Goal: Navigation & Orientation: Find specific page/section

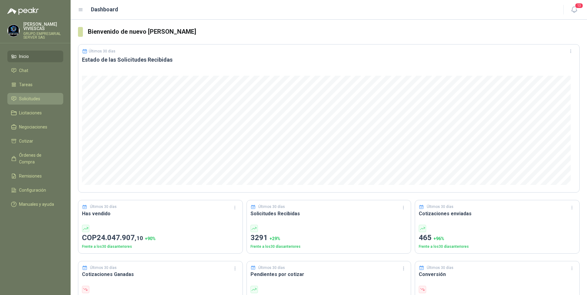
click at [31, 99] on span "Solicitudes" at bounding box center [29, 98] width 21 height 7
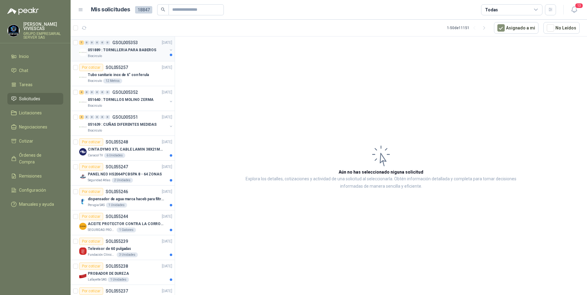
click at [114, 51] on p "051889 : TORNILLERIA PARA BABEROS" at bounding box center [122, 50] width 68 height 6
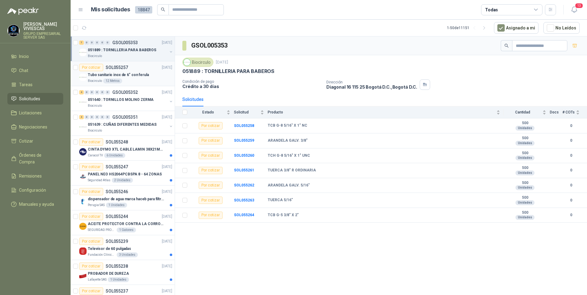
click at [124, 76] on p "Tubo sanitario inox de 6" con ferula" at bounding box center [118, 75] width 61 height 6
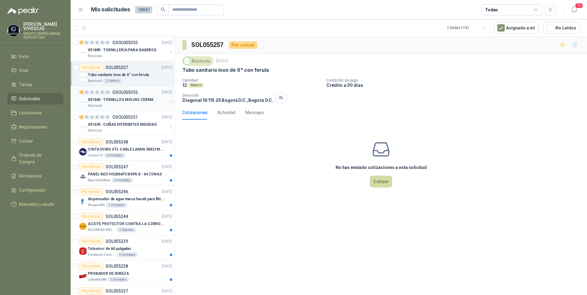
click at [128, 100] on p "051640 : TORNILLOS MOLINO ZERMA" at bounding box center [121, 100] width 66 height 6
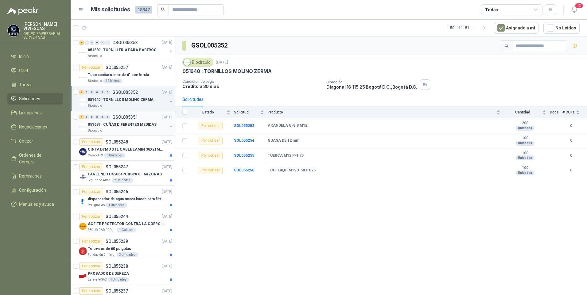
click at [122, 124] on p "051639 : CUÑAS DIFERENTES MEDIDAS" at bounding box center [122, 125] width 69 height 6
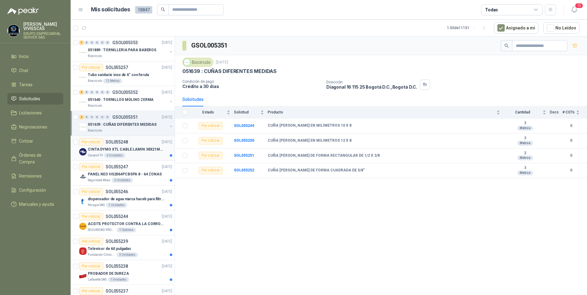
click at [138, 151] on p "CINTA DYMO XTL CABLE LAMIN 38X21MMBLANCO" at bounding box center [126, 150] width 76 height 6
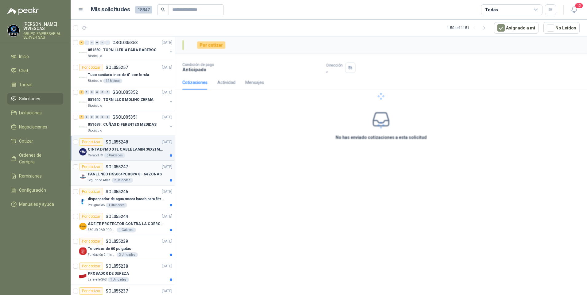
click at [145, 174] on p "PANEL NEO HS2064PCBSPA 8 - 64 ZONAS" at bounding box center [125, 174] width 74 height 6
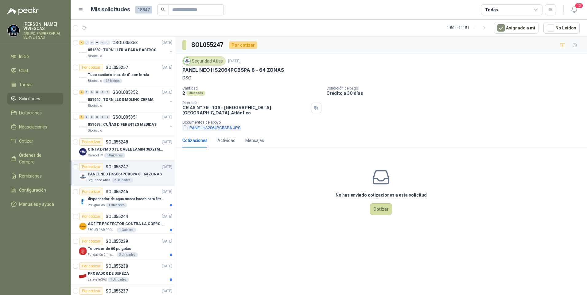
click at [207, 125] on button "PANEL HS2064PCBSPA.JPG" at bounding box center [211, 128] width 59 height 6
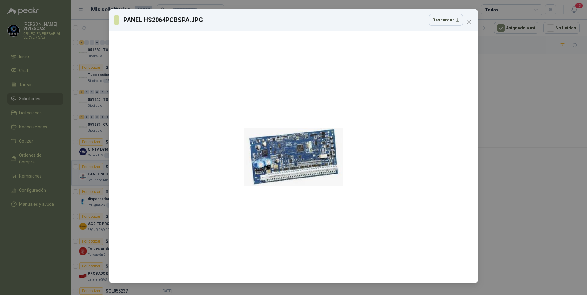
click at [538, 179] on div "PANEL HS2064PCBSPA.JPG Descargar" at bounding box center [293, 147] width 587 height 295
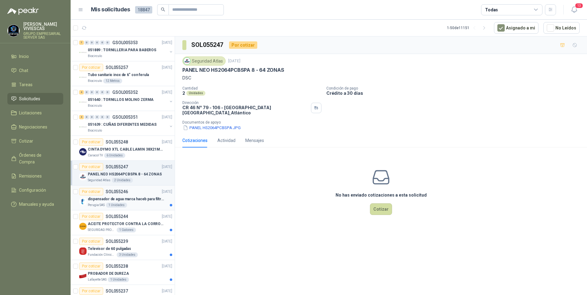
click at [123, 201] on p "dispensador de agua marca haceb para filtros Nikkei" at bounding box center [126, 199] width 76 height 6
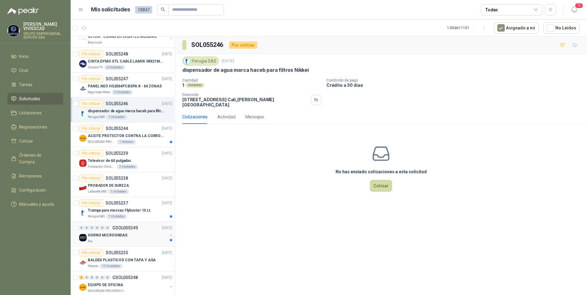
scroll to position [123, 0]
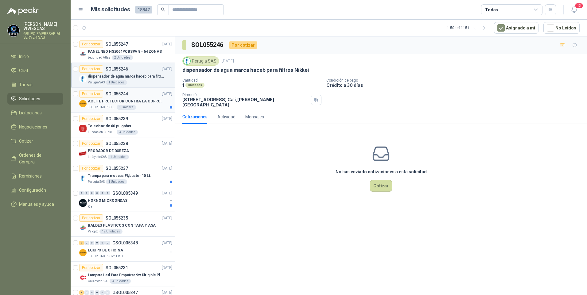
click at [112, 100] on p "ACEITE PROTECTOR CONTRA LA CORROSION - PARA LIMPIEZA DE ARMAMENTO" at bounding box center [126, 101] width 76 height 6
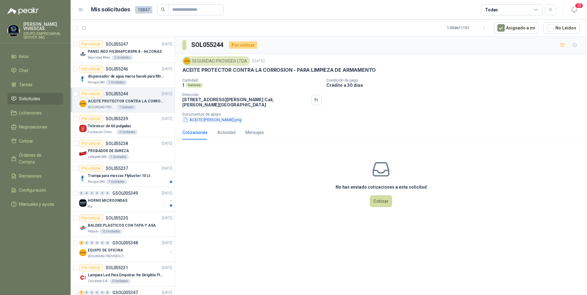
click at [207, 117] on button "ACEITE [PERSON_NAME].png" at bounding box center [212, 120] width 60 height 6
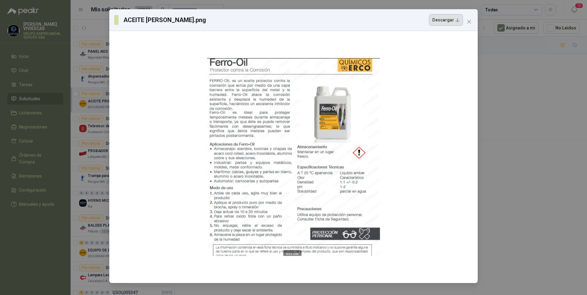
click at [440, 22] on button "Descargar" at bounding box center [446, 20] width 34 height 12
click at [79, 165] on div "ACEITE [PERSON_NAME].png Descargar" at bounding box center [293, 147] width 587 height 295
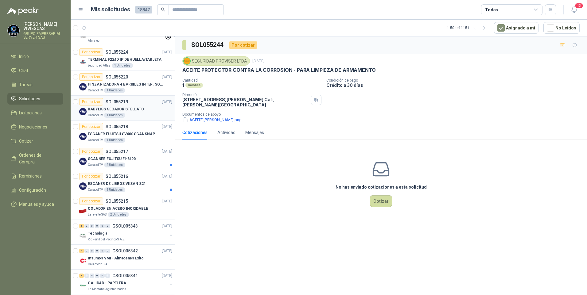
scroll to position [521, 0]
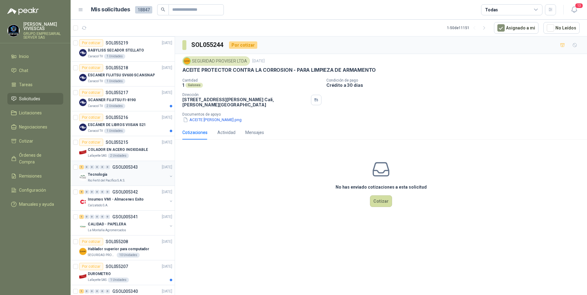
click at [91, 172] on p "Tecnologia" at bounding box center [97, 175] width 19 height 6
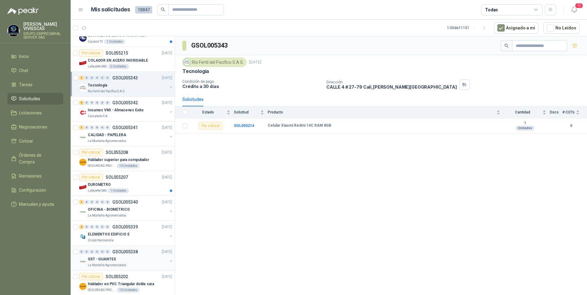
scroll to position [675, 0]
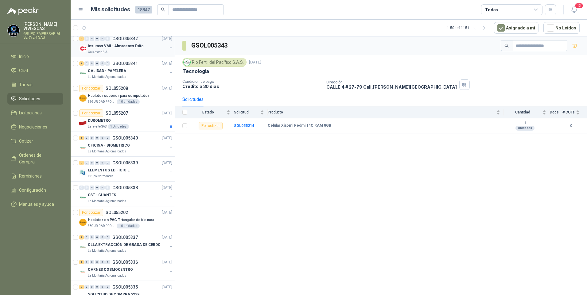
click at [102, 48] on p "Insumos VMI - Almacenes Exito" at bounding box center [116, 46] width 56 height 6
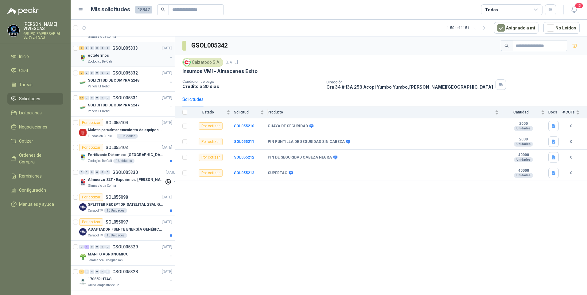
scroll to position [995, 0]
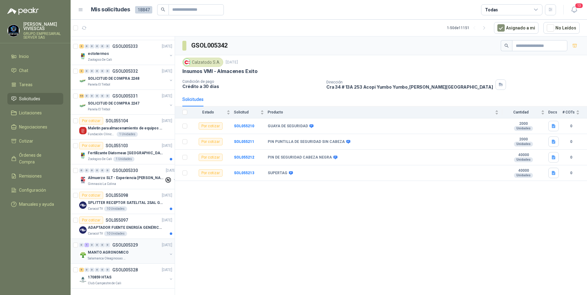
click at [111, 250] on p "MANTO AGRONOMICO" at bounding box center [108, 253] width 41 height 6
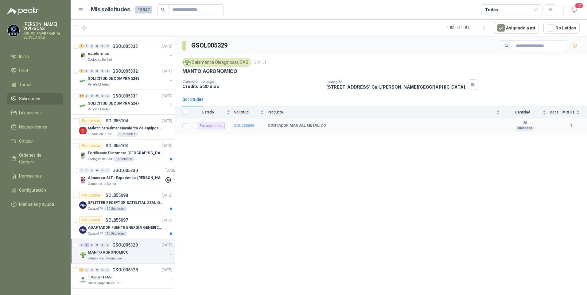
click at [246, 127] on b "SOL055096" at bounding box center [244, 126] width 20 height 4
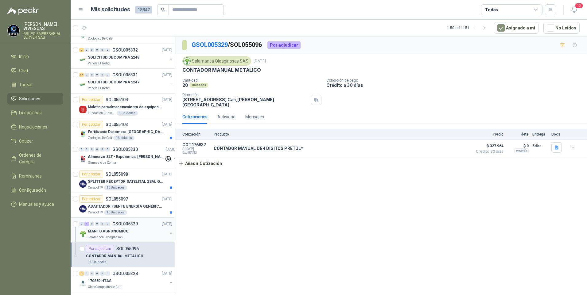
scroll to position [1020, 0]
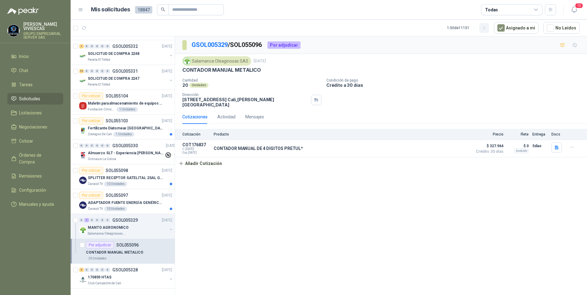
click at [487, 29] on icon "button" at bounding box center [483, 27] width 5 height 5
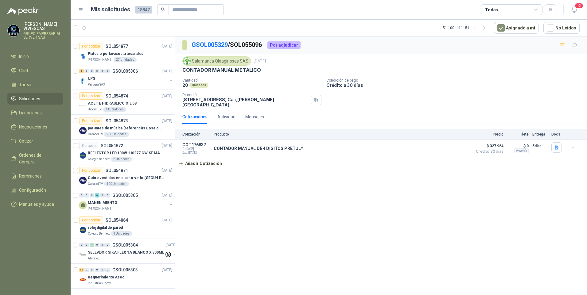
scroll to position [995, 0]
click at [106, 225] on p "reloj digital de pared" at bounding box center [105, 228] width 35 height 6
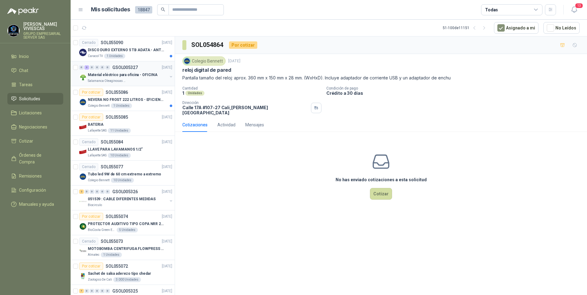
click at [132, 77] on p "Material eléctrico para oficina - OFICINA" at bounding box center [123, 75] width 70 height 6
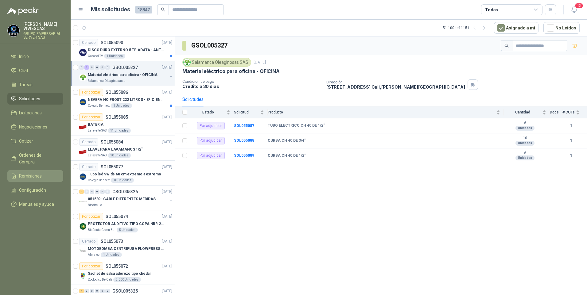
click at [33, 173] on span "Remisiones" at bounding box center [30, 176] width 23 height 7
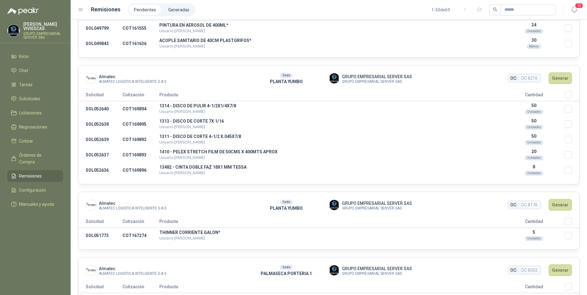
scroll to position [1227, 0]
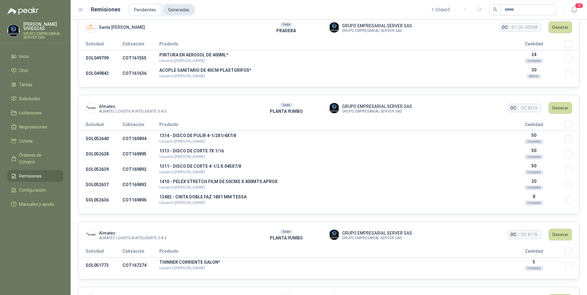
click at [175, 6] on li "Generadas" at bounding box center [178, 10] width 31 height 10
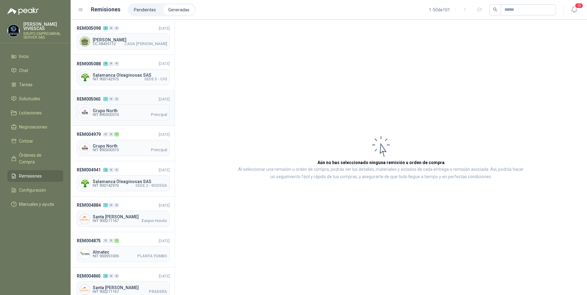
click at [102, 113] on span "NIT 890300510" at bounding box center [106, 115] width 26 height 4
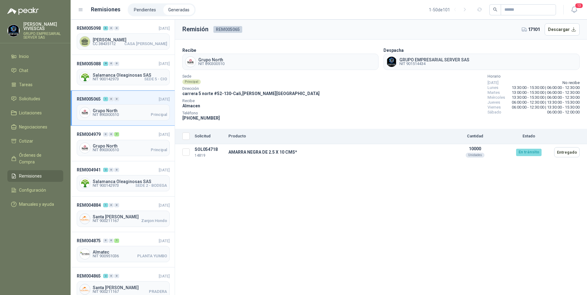
click at [178, 12] on li "Generadas" at bounding box center [178, 10] width 31 height 10
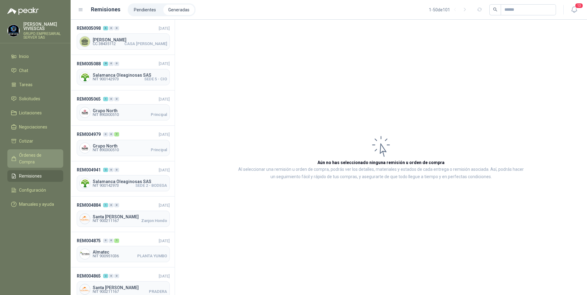
click at [27, 155] on span "Órdenes de Compra" at bounding box center [38, 158] width 38 height 13
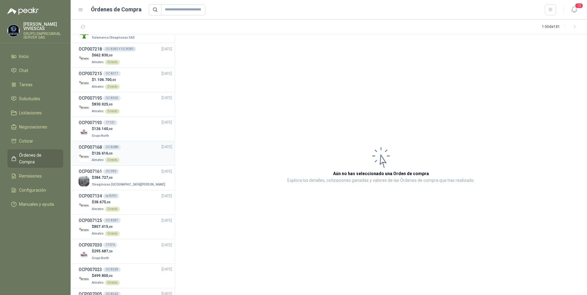
scroll to position [123, 0]
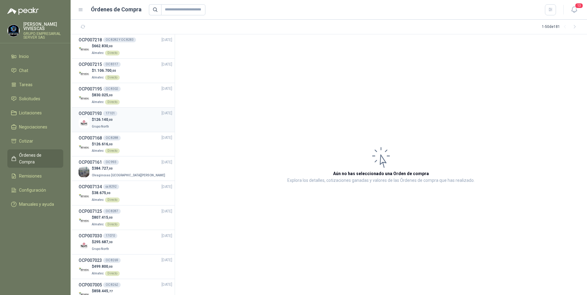
click at [96, 122] on p "$ 126.140 ,00" at bounding box center [102, 120] width 21 height 6
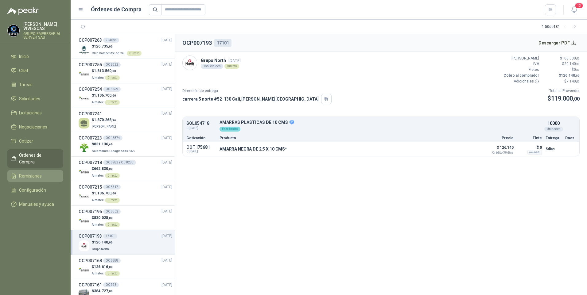
click at [35, 173] on span "Remisiones" at bounding box center [30, 176] width 23 height 7
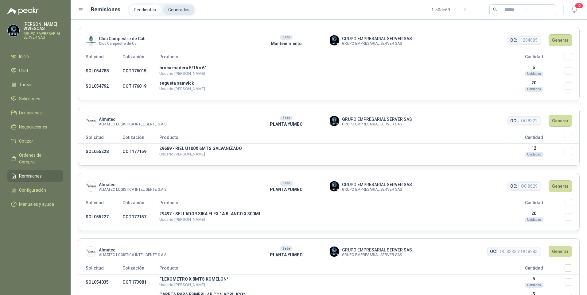
click at [187, 9] on li "Generadas" at bounding box center [178, 10] width 31 height 10
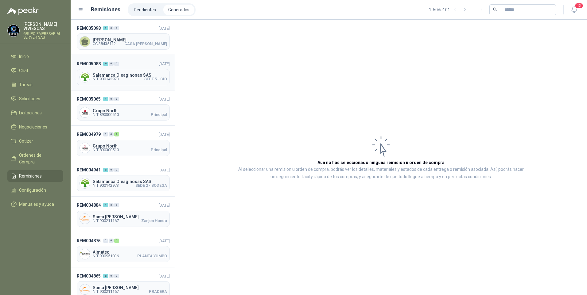
click at [114, 75] on span "Salamanca Oleaginosas SAS" at bounding box center [130, 75] width 74 height 4
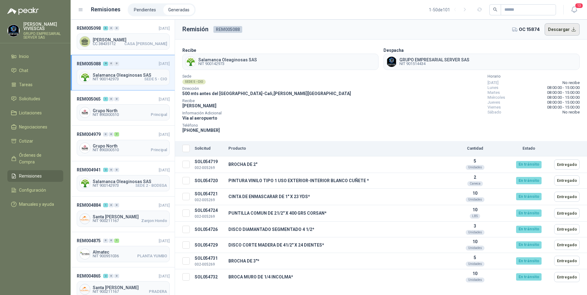
click at [550, 33] on button "Descargar" at bounding box center [561, 29] width 35 height 12
click at [32, 94] on link "Solicitudes" at bounding box center [35, 99] width 56 height 12
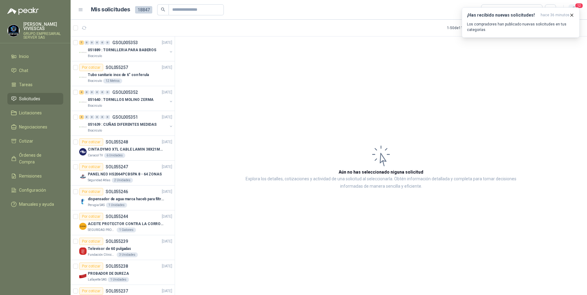
click at [580, 6] on span "12" at bounding box center [578, 6] width 9 height 6
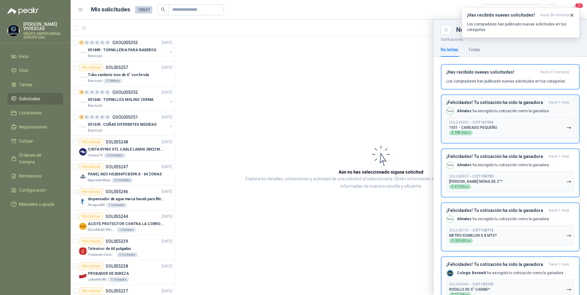
click at [566, 129] on icon "button" at bounding box center [568, 127] width 5 height 5
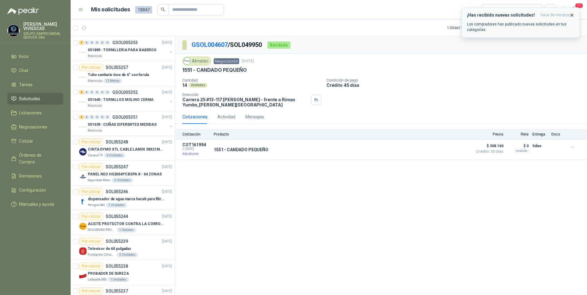
click at [571, 15] on icon "button" at bounding box center [571, 15] width 5 height 5
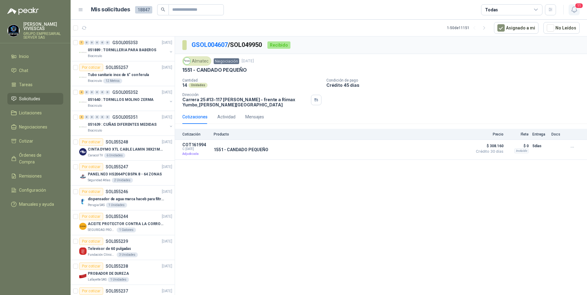
click at [575, 8] on span "11" at bounding box center [578, 6] width 9 height 6
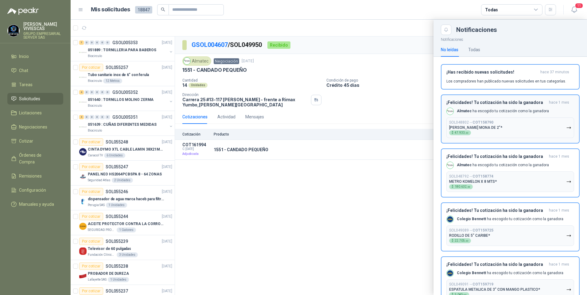
click at [566, 128] on icon "button" at bounding box center [568, 127] width 5 height 5
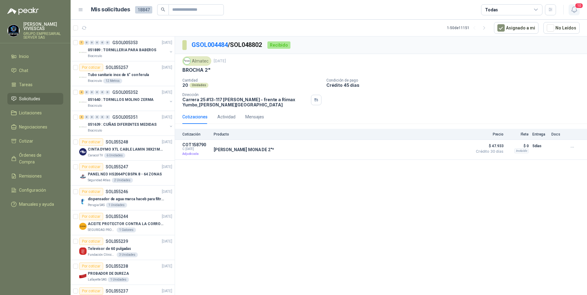
click at [574, 10] on icon "button" at bounding box center [574, 10] width 8 height 8
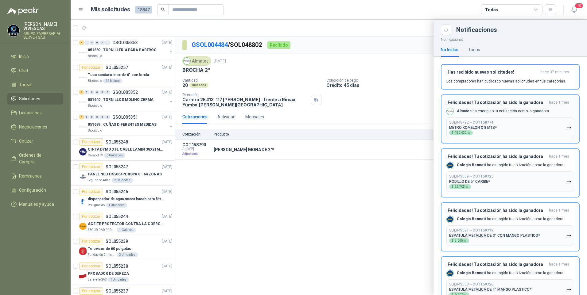
click at [566, 127] on button "SOL048792 → COT158774 METRO KOMELON X 8 MTS* $ 180.632 ,48" at bounding box center [510, 127] width 128 height 21
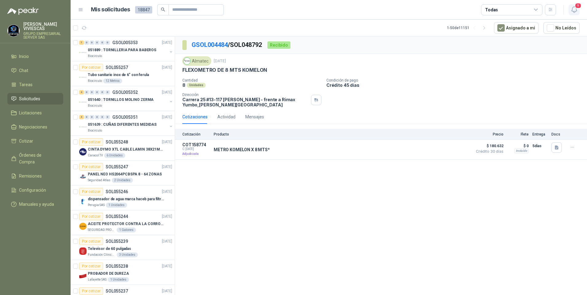
click at [575, 8] on span "9" at bounding box center [577, 6] width 7 height 6
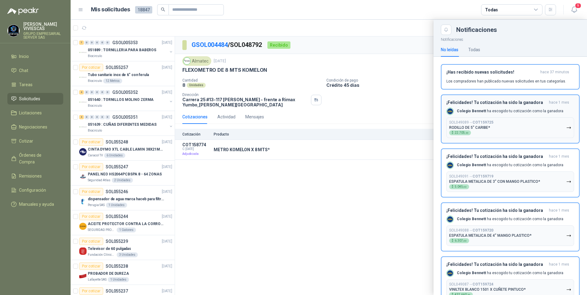
click at [566, 126] on icon "button" at bounding box center [568, 127] width 5 height 5
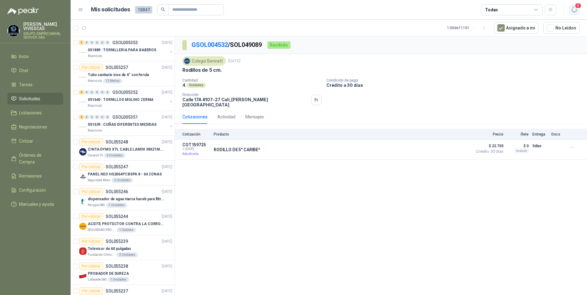
click at [576, 8] on span "8" at bounding box center [577, 6] width 7 height 6
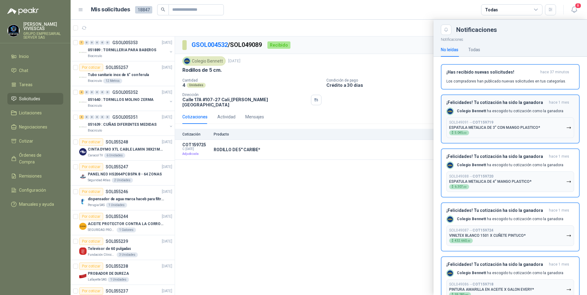
click at [566, 127] on icon "button" at bounding box center [568, 127] width 5 height 5
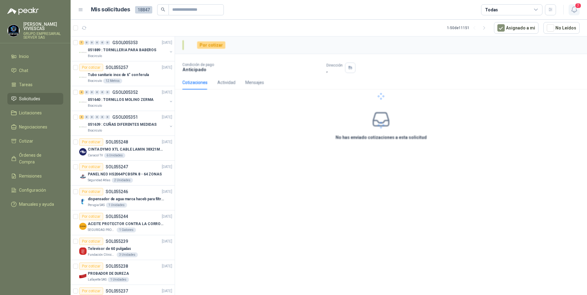
click at [575, 10] on icon "button" at bounding box center [574, 10] width 8 height 8
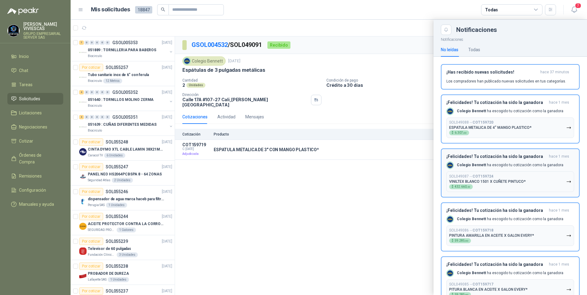
click at [566, 126] on button "SOL049088 → COT159720 ESPATULA METALICA DE 4" MANGO PLASTICO* $ 6.307 ,00" at bounding box center [510, 127] width 128 height 21
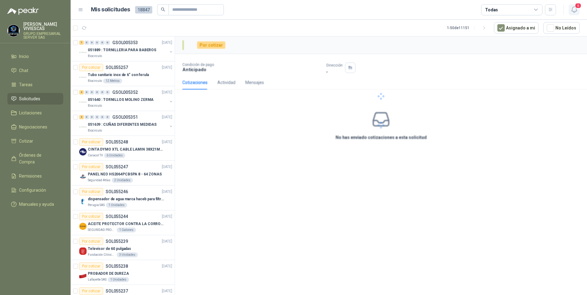
click at [576, 11] on icon "button" at bounding box center [573, 10] width 5 height 6
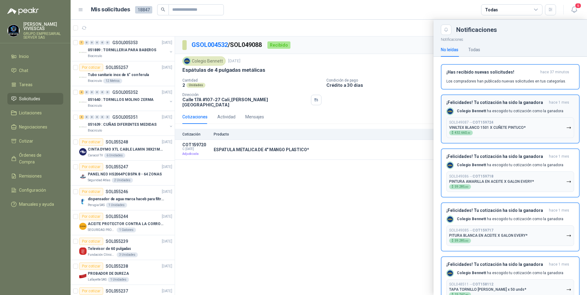
click at [566, 127] on icon "button" at bounding box center [568, 127] width 5 height 5
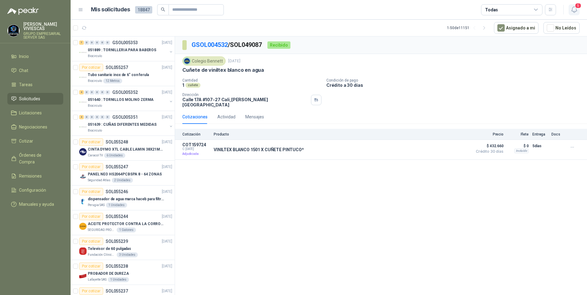
click at [574, 13] on button "5" at bounding box center [573, 9] width 11 height 11
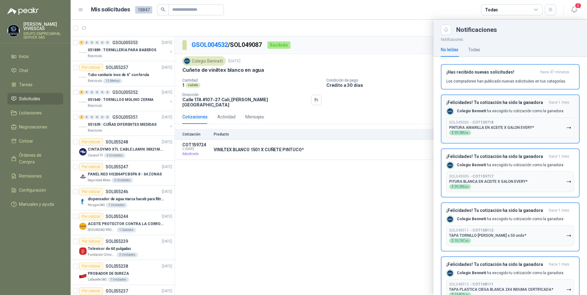
click at [566, 128] on icon "button" at bounding box center [568, 127] width 5 height 5
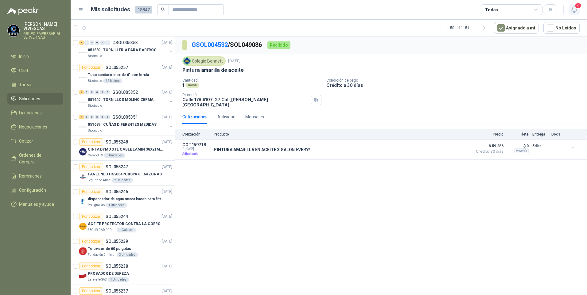
click at [576, 10] on icon "button" at bounding box center [574, 10] width 8 height 8
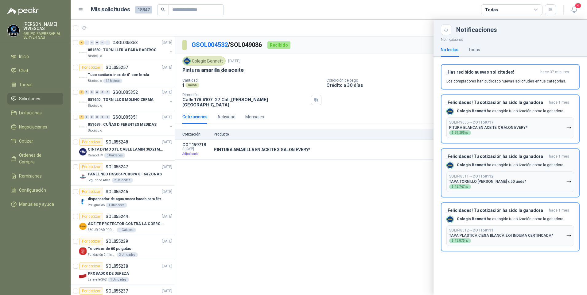
click at [568, 128] on icon "button" at bounding box center [568, 127] width 5 height 5
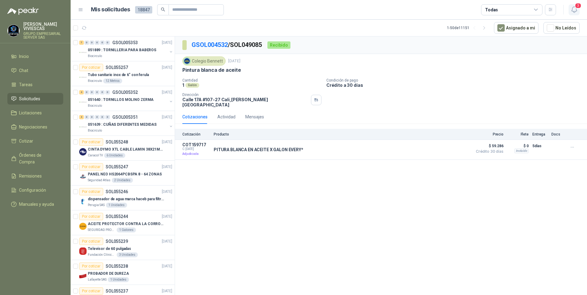
click at [573, 6] on button "3" at bounding box center [573, 9] width 11 height 11
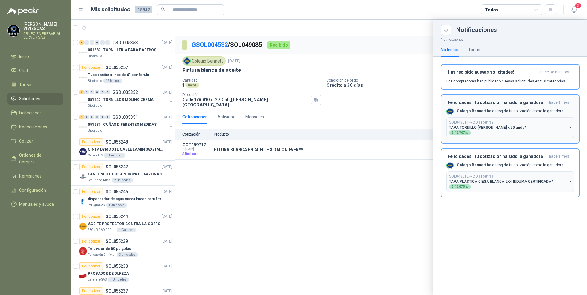
click at [569, 128] on icon "button" at bounding box center [568, 128] width 4 height 2
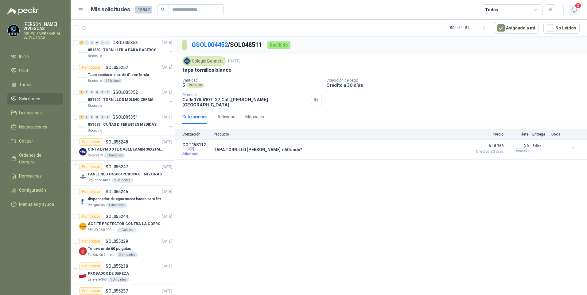
click at [575, 7] on span "2" at bounding box center [577, 6] width 7 height 6
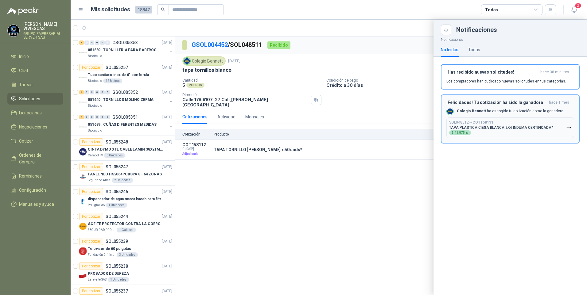
click at [570, 129] on icon "button" at bounding box center [568, 127] width 5 height 5
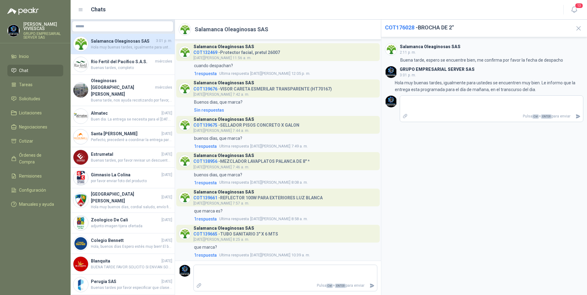
scroll to position [306, 0]
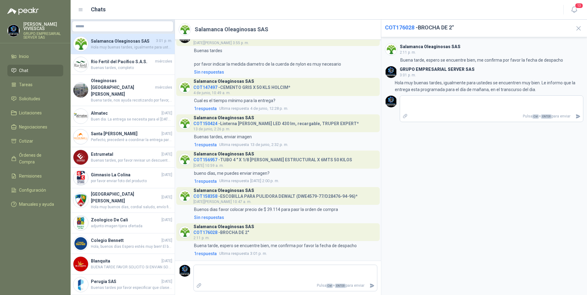
click at [521, 155] on div "Salamanca Oleaginosas SAS 2:11 p. m. 2:11 Buena tarde, espero se encuentre bien…" at bounding box center [484, 166] width 206 height 258
click at [29, 114] on span "Licitaciones" at bounding box center [30, 113] width 23 height 7
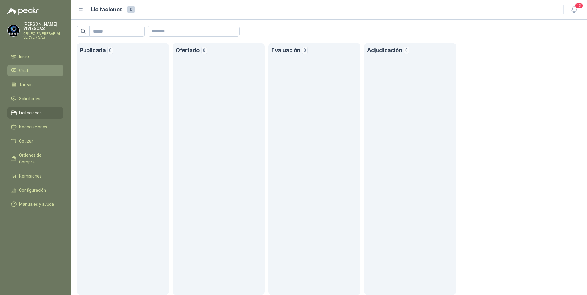
click at [27, 71] on span "Chat" at bounding box center [23, 70] width 9 height 7
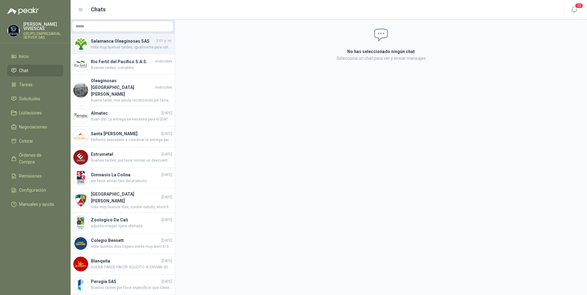
click at [108, 44] on h4 "Salamanca Oleaginosas SAS" at bounding box center [123, 41] width 64 height 7
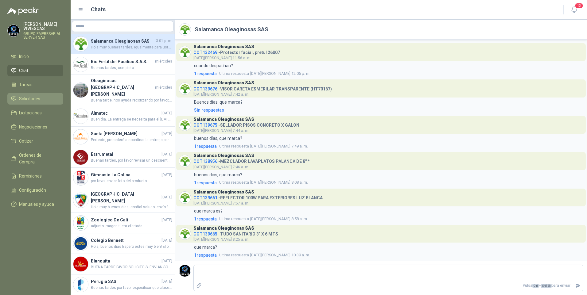
click at [27, 98] on span "Solicitudes" at bounding box center [29, 98] width 21 height 7
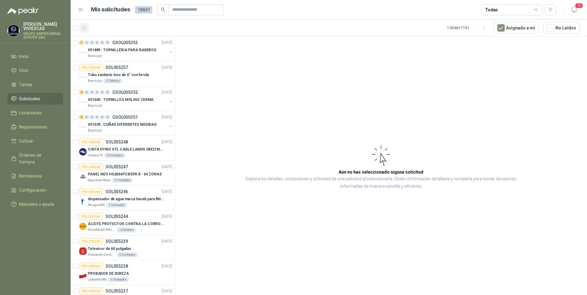
click at [85, 26] on icon "button" at bounding box center [84, 27] width 5 height 3
